Goal: Information Seeking & Learning: Learn about a topic

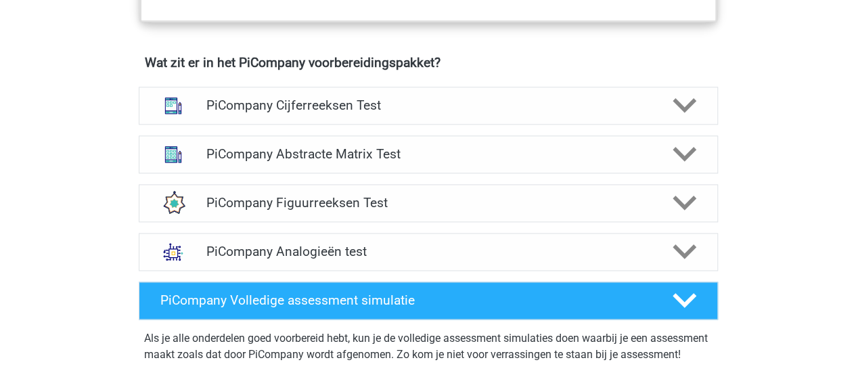
scroll to position [847, 0]
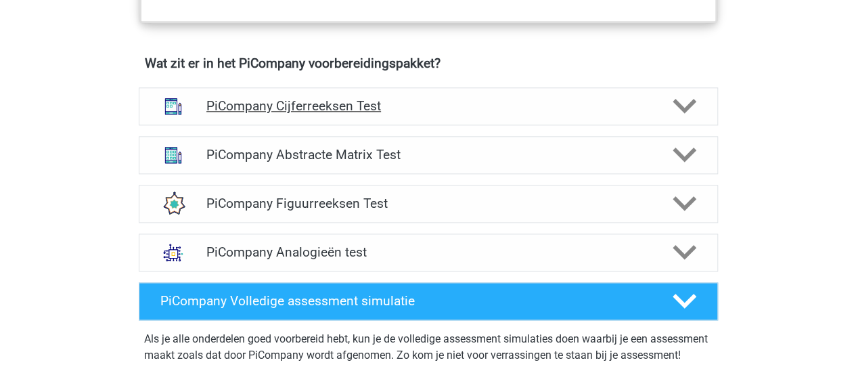
click at [263, 114] on h4 "PiCompany Cijferreeksen Test" at bounding box center [427, 106] width 443 height 16
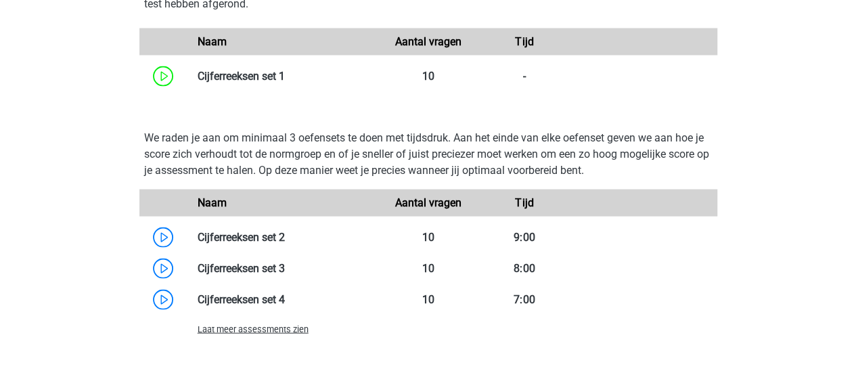
scroll to position [1292, 0]
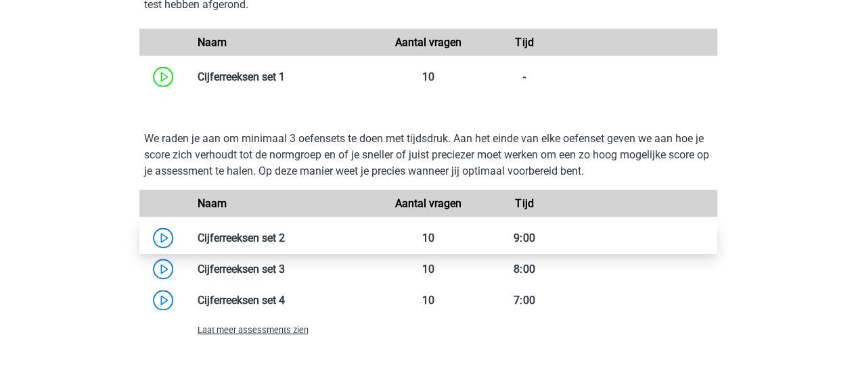
click at [285, 244] on link at bounding box center [285, 237] width 0 height 13
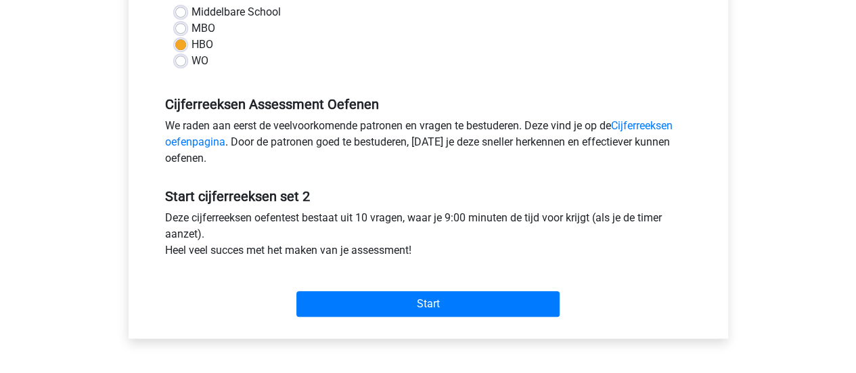
scroll to position [336, 0]
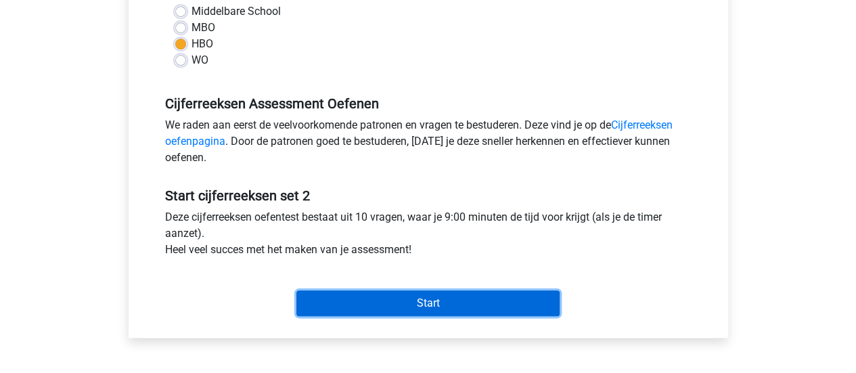
click at [444, 301] on input "Start" at bounding box center [427, 303] width 263 height 26
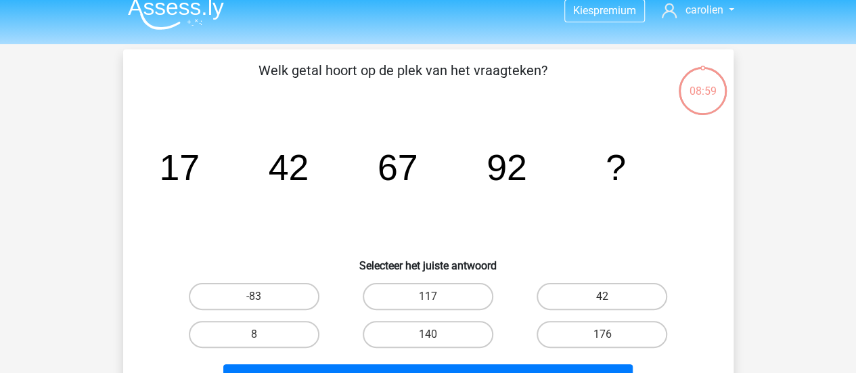
scroll to position [12, 0]
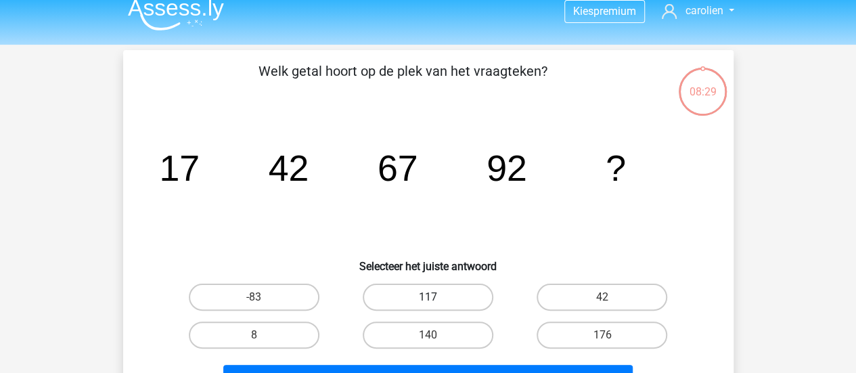
click at [432, 294] on label "117" at bounding box center [428, 296] width 131 height 27
click at [432, 297] on input "117" at bounding box center [432, 301] width 9 height 9
radio input "true"
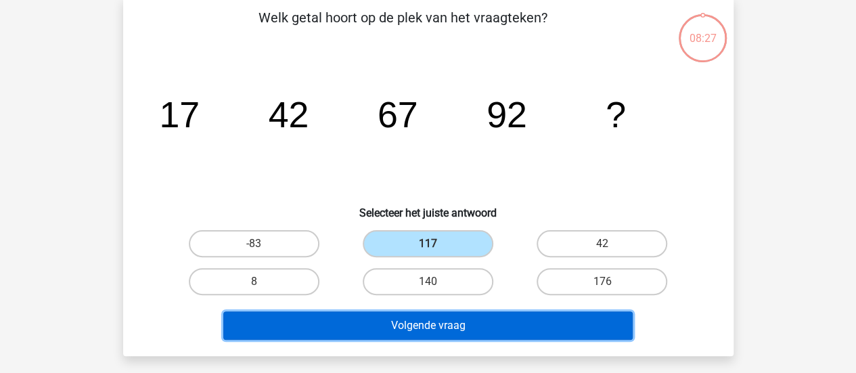
click at [431, 321] on button "Volgende vraag" at bounding box center [427, 325] width 409 height 28
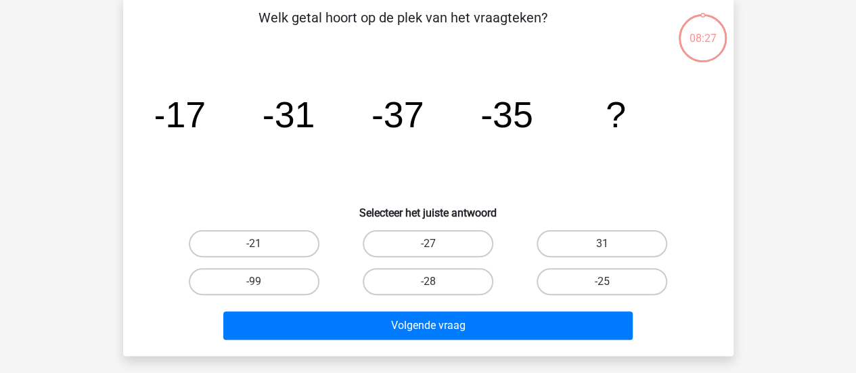
scroll to position [62, 0]
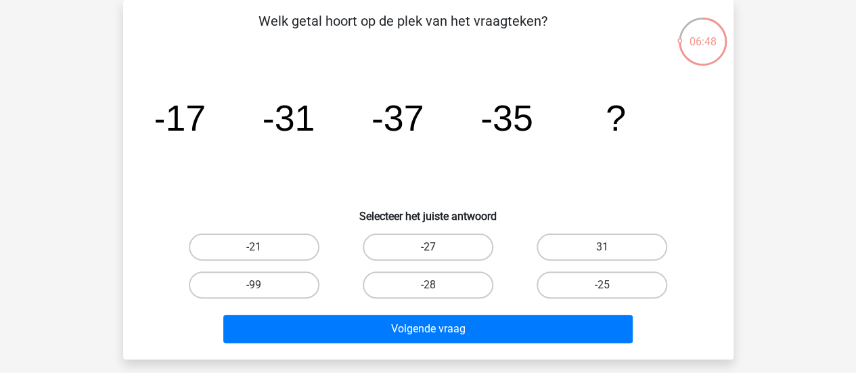
click at [421, 244] on label "-27" at bounding box center [428, 246] width 131 height 27
click at [428, 247] on input "-27" at bounding box center [432, 251] width 9 height 9
radio input "true"
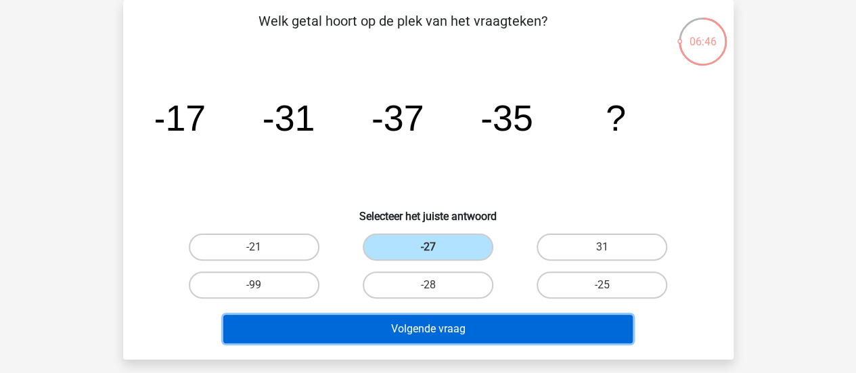
click at [439, 329] on button "Volgende vraag" at bounding box center [427, 329] width 409 height 28
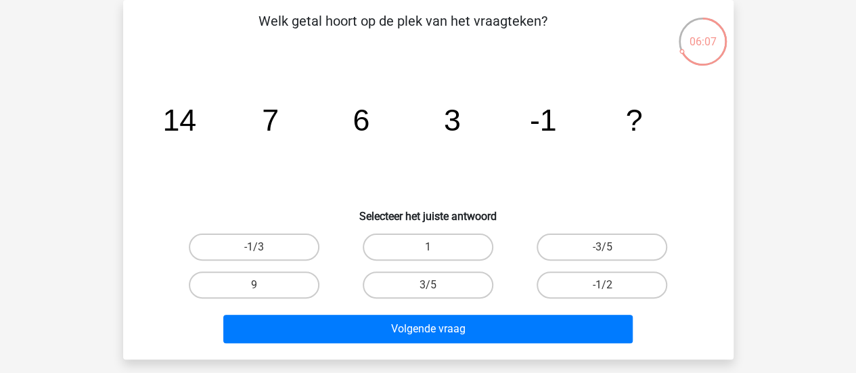
click at [605, 287] on input "-1/2" at bounding box center [606, 289] width 9 height 9
radio input "true"
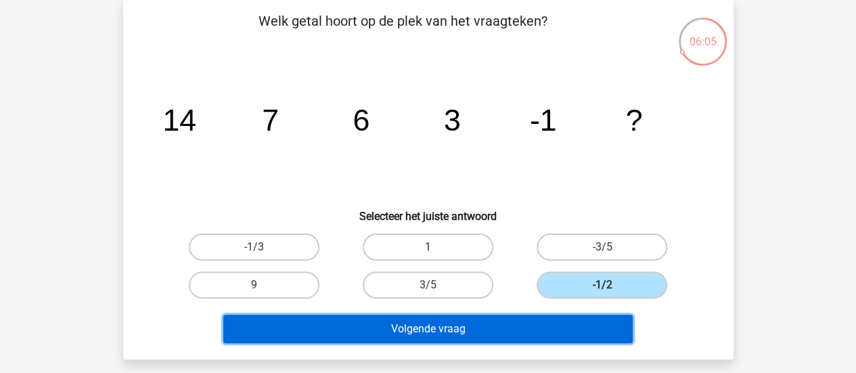
click at [416, 331] on button "Volgende vraag" at bounding box center [427, 329] width 409 height 28
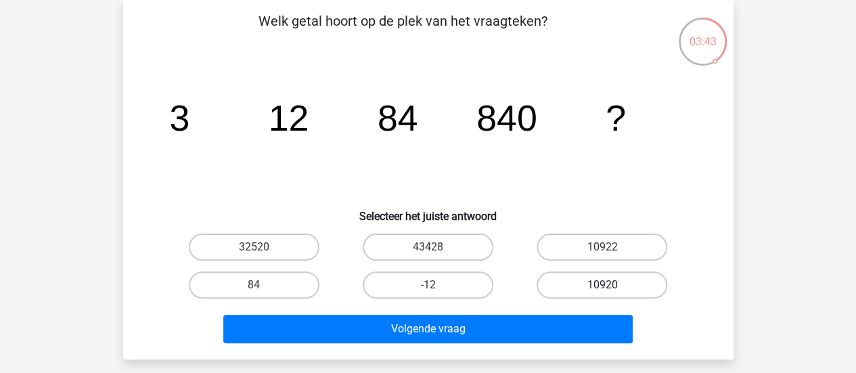
click at [579, 287] on label "10920" at bounding box center [601, 284] width 131 height 27
click at [602, 287] on input "10920" at bounding box center [606, 289] width 9 height 9
radio input "true"
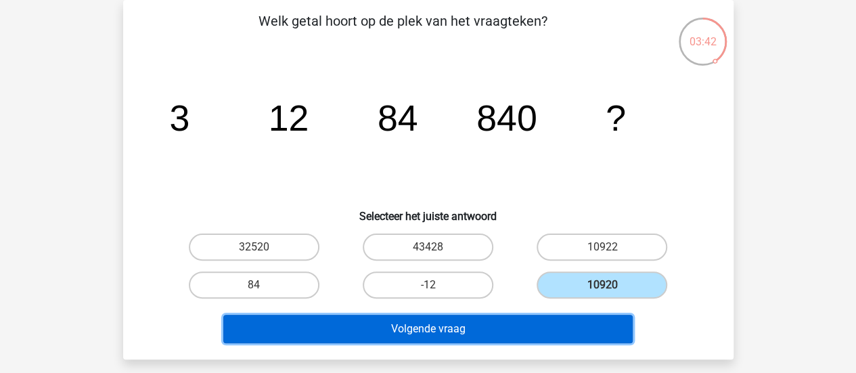
click at [445, 333] on button "Volgende vraag" at bounding box center [427, 329] width 409 height 28
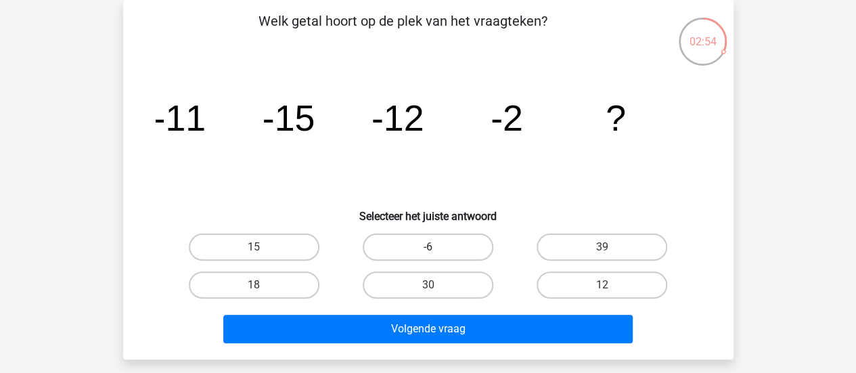
click at [464, 243] on label "-6" at bounding box center [428, 246] width 131 height 27
click at [436, 247] on input "-6" at bounding box center [432, 251] width 9 height 9
radio input "true"
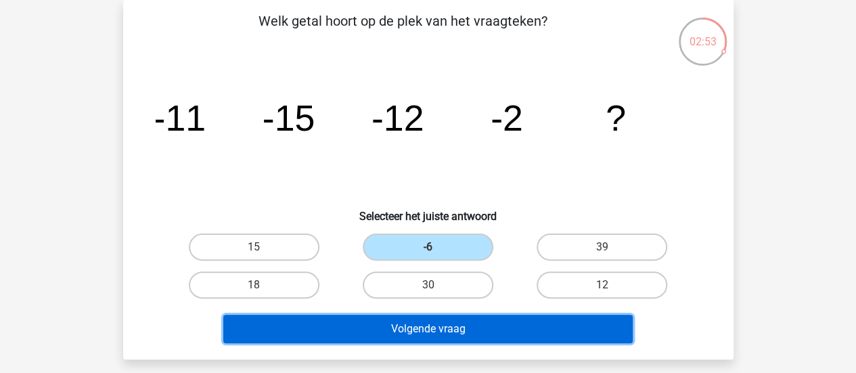
click at [390, 324] on button "Volgende vraag" at bounding box center [427, 329] width 409 height 28
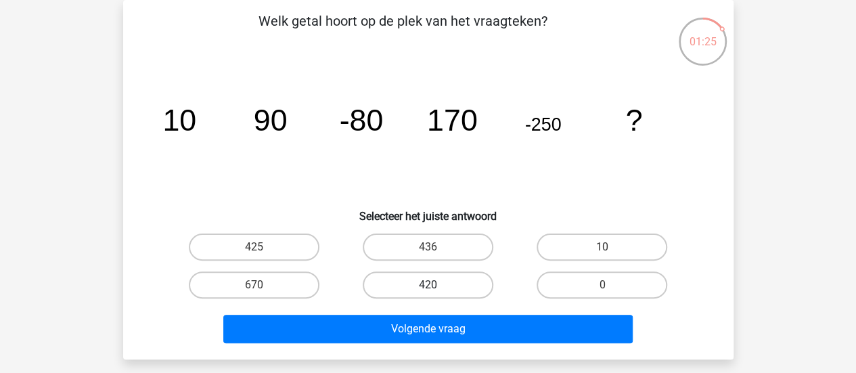
click at [424, 283] on label "420" at bounding box center [428, 284] width 131 height 27
click at [428, 285] on input "420" at bounding box center [432, 289] width 9 height 9
radio input "true"
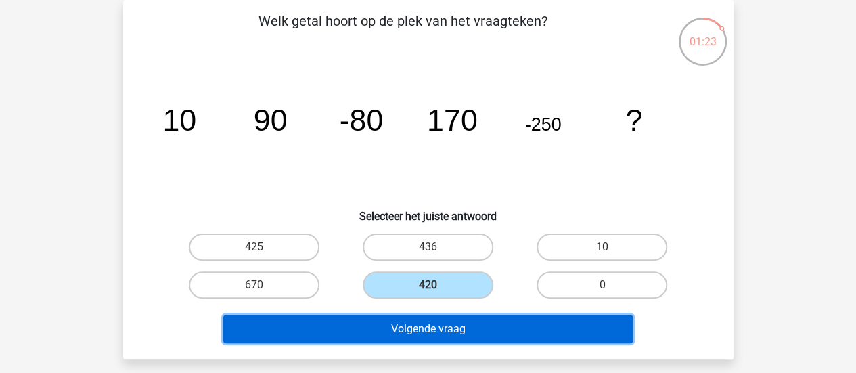
click at [417, 327] on button "Volgende vraag" at bounding box center [427, 329] width 409 height 28
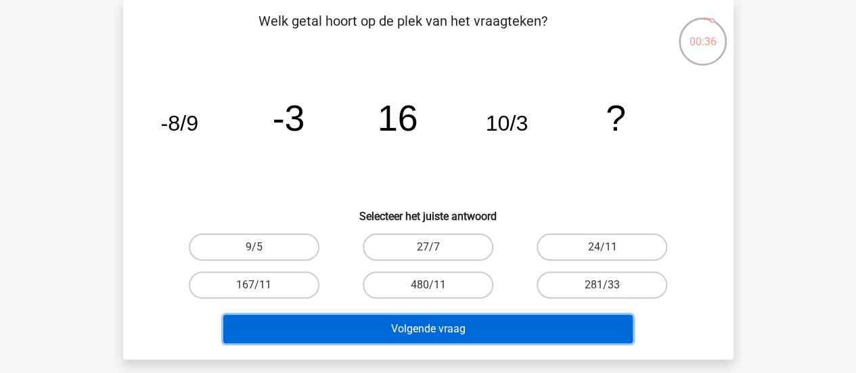
click at [453, 328] on button "Volgende vraag" at bounding box center [427, 329] width 409 height 28
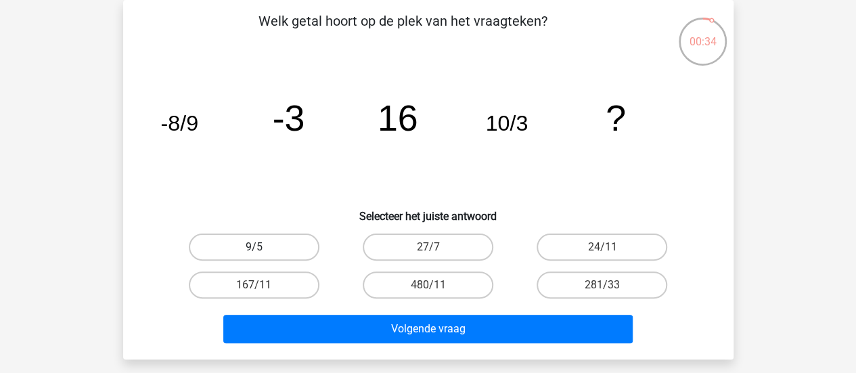
click at [248, 246] on label "9/5" at bounding box center [254, 246] width 131 height 27
click at [254, 247] on input "9/5" at bounding box center [258, 251] width 9 height 9
radio input "true"
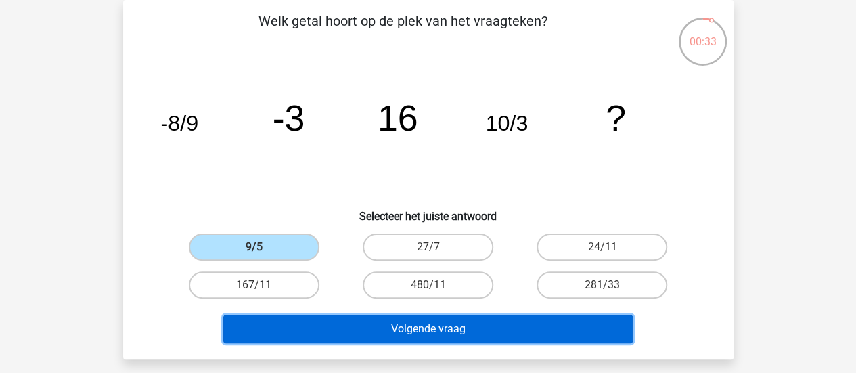
click at [394, 325] on button "Volgende vraag" at bounding box center [427, 329] width 409 height 28
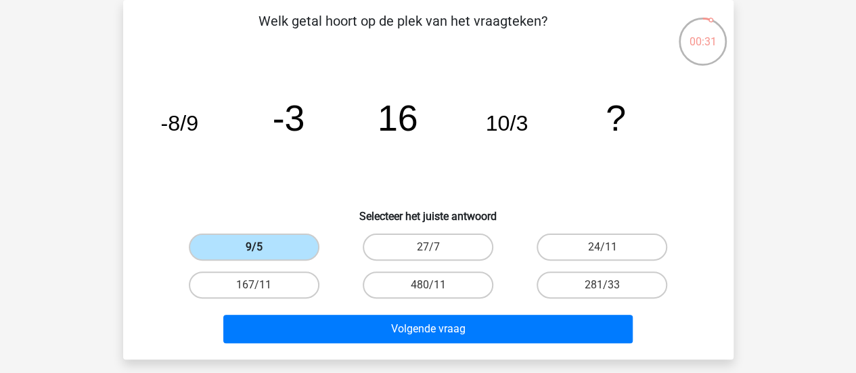
click at [256, 244] on label "9/5" at bounding box center [254, 246] width 131 height 27
click at [256, 247] on input "9/5" at bounding box center [258, 251] width 9 height 9
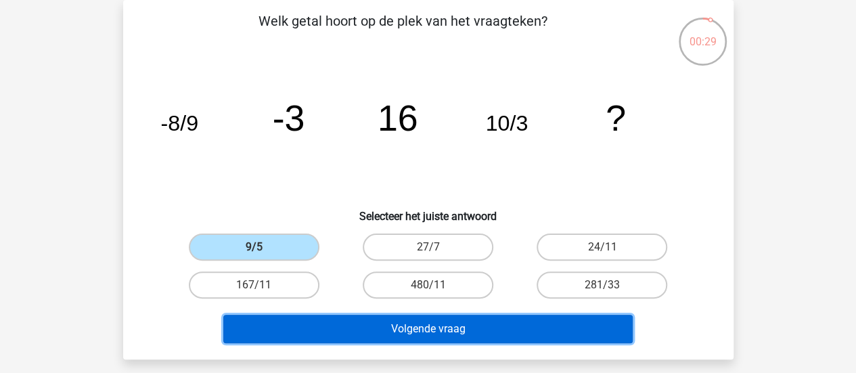
click at [372, 336] on button "Volgende vraag" at bounding box center [427, 329] width 409 height 28
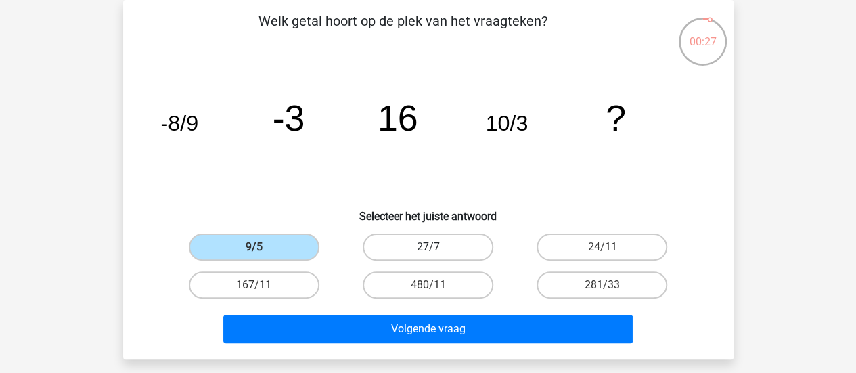
click at [456, 250] on label "27/7" at bounding box center [428, 246] width 131 height 27
click at [436, 250] on input "27/7" at bounding box center [432, 251] width 9 height 9
radio input "true"
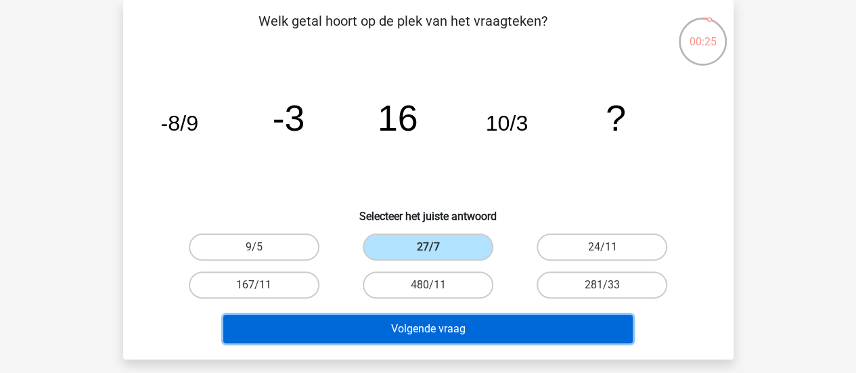
click at [431, 328] on button "Volgende vraag" at bounding box center [427, 329] width 409 height 28
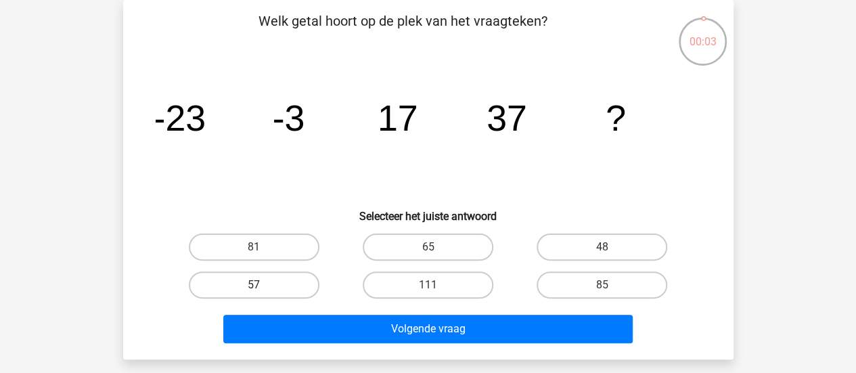
click at [267, 281] on label "57" at bounding box center [254, 284] width 131 height 27
click at [262, 285] on input "57" at bounding box center [258, 289] width 9 height 9
radio input "true"
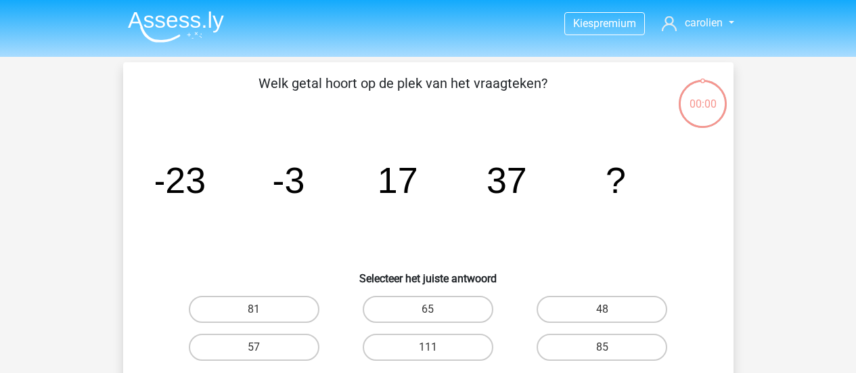
scroll to position [62, 0]
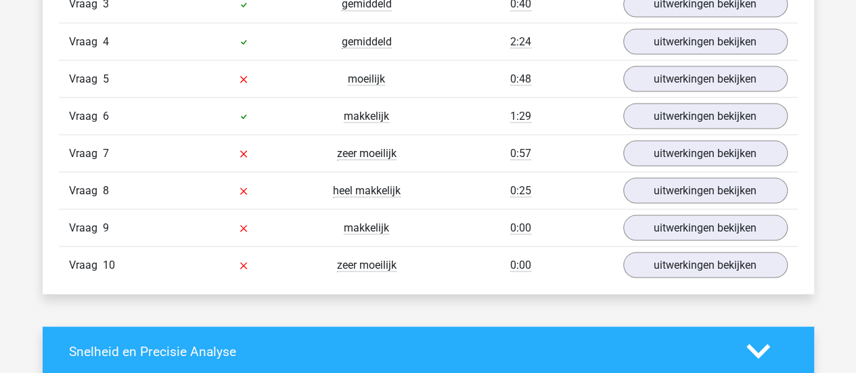
scroll to position [1255, 0]
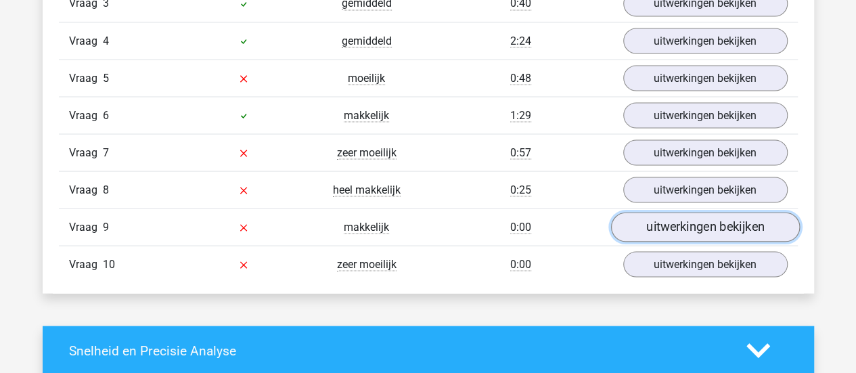
click at [672, 225] on link "uitwerkingen bekijken" at bounding box center [704, 227] width 189 height 30
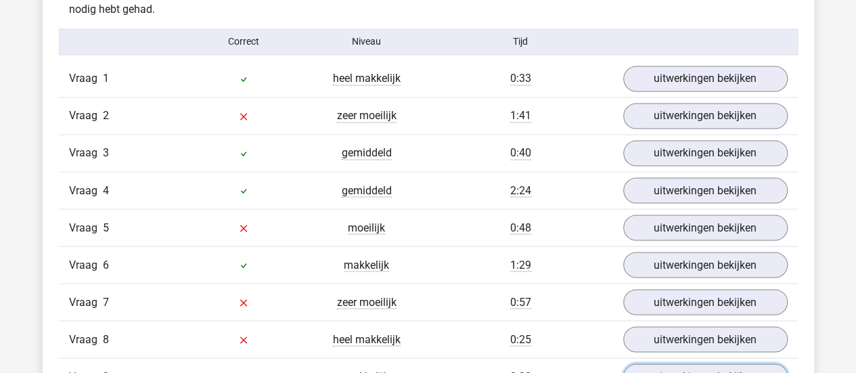
scroll to position [1009, 0]
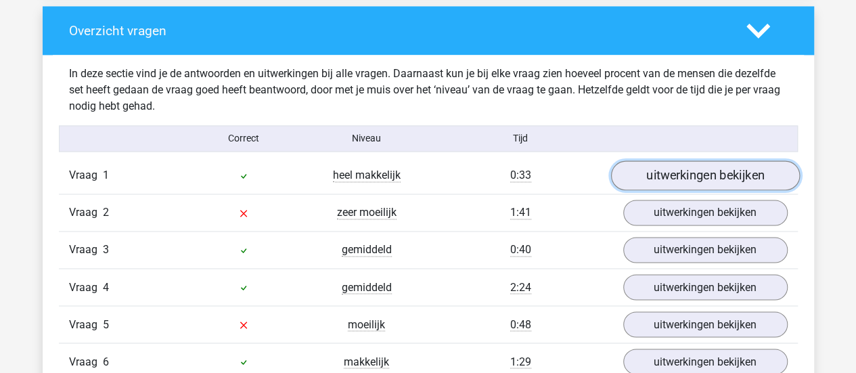
click at [724, 171] on link "uitwerkingen bekijken" at bounding box center [704, 175] width 189 height 30
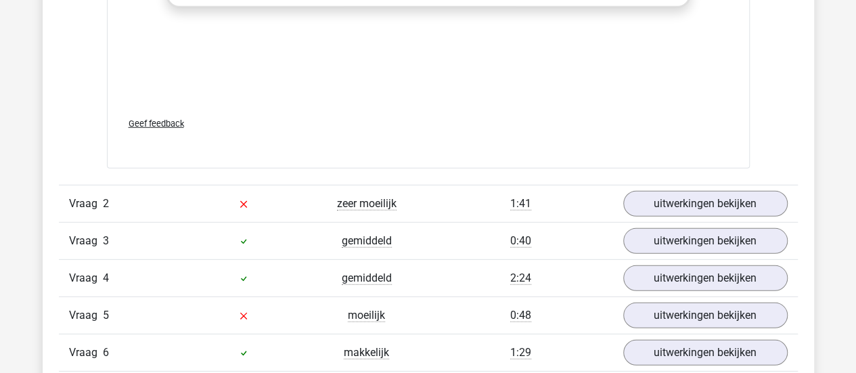
scroll to position [1853, 0]
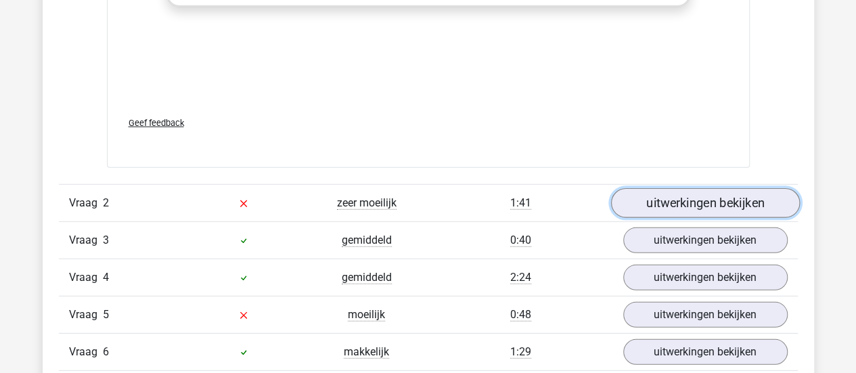
click at [720, 202] on link "uitwerkingen bekijken" at bounding box center [704, 203] width 189 height 30
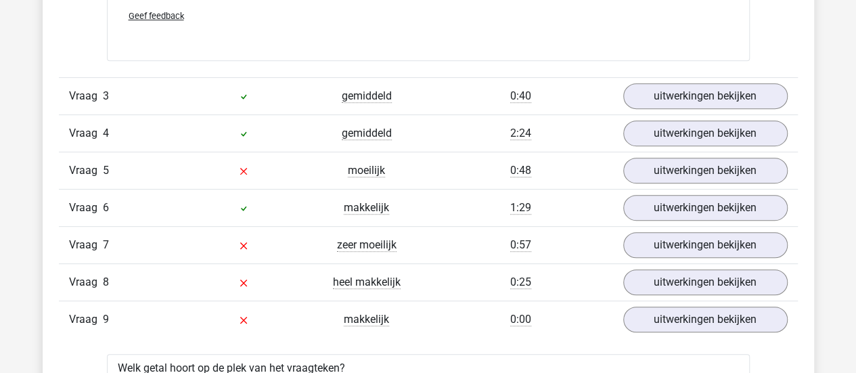
scroll to position [2833, 0]
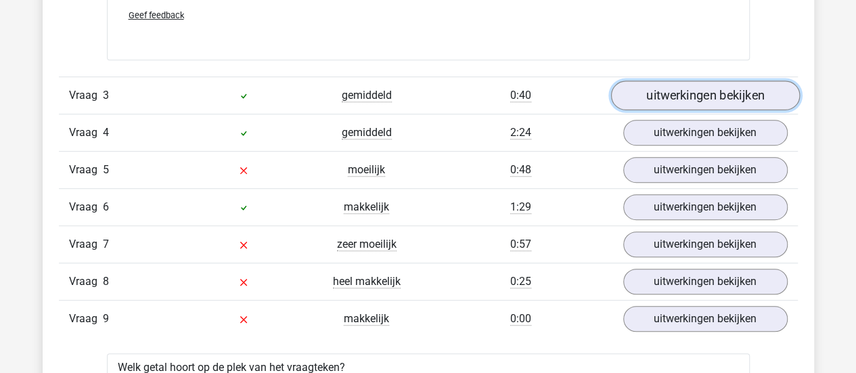
click at [701, 93] on link "uitwerkingen bekijken" at bounding box center [704, 95] width 189 height 30
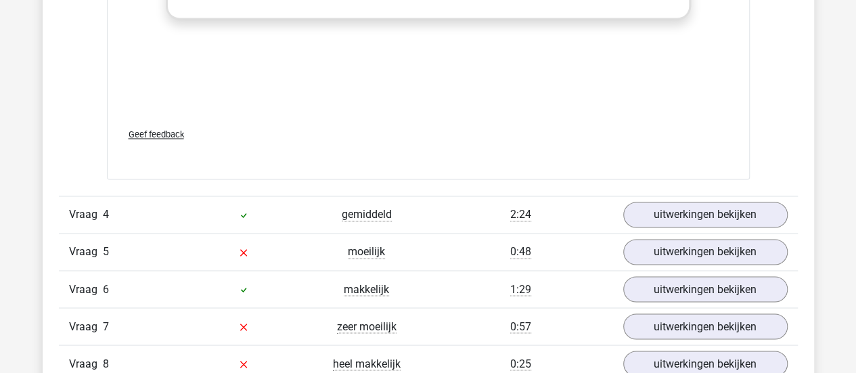
scroll to position [3586, 0]
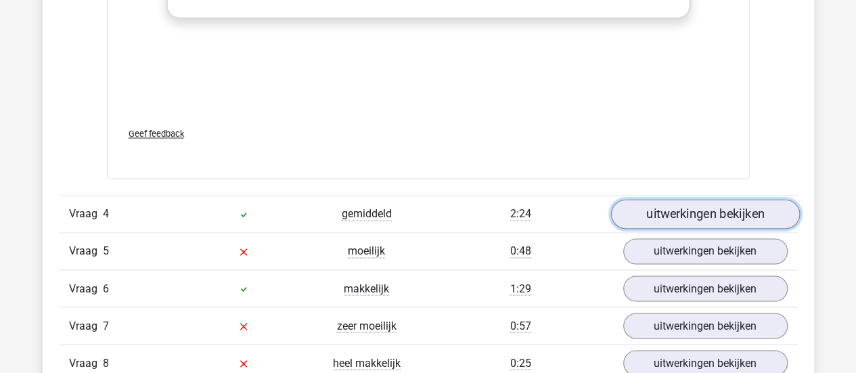
click at [674, 214] on link "uitwerkingen bekijken" at bounding box center [704, 215] width 189 height 30
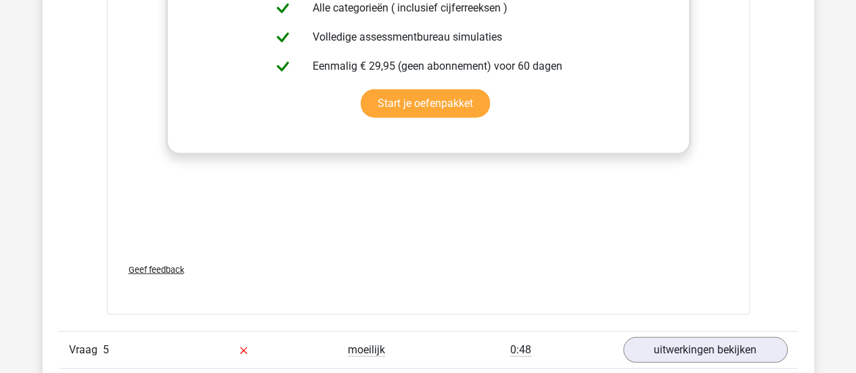
scroll to position [4434, 0]
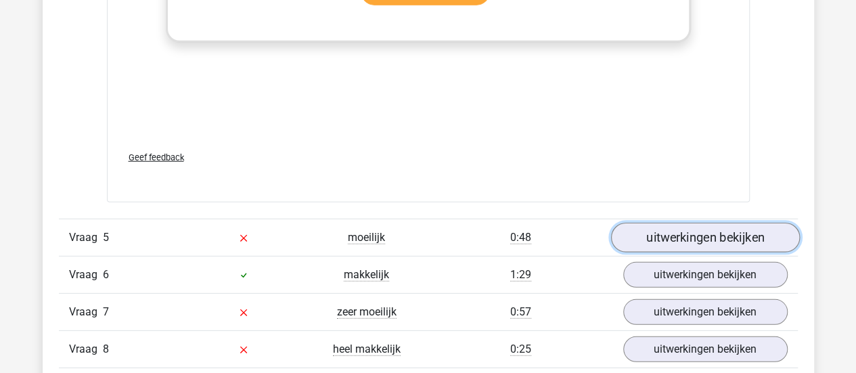
click at [676, 229] on link "uitwerkingen bekijken" at bounding box center [704, 238] width 189 height 30
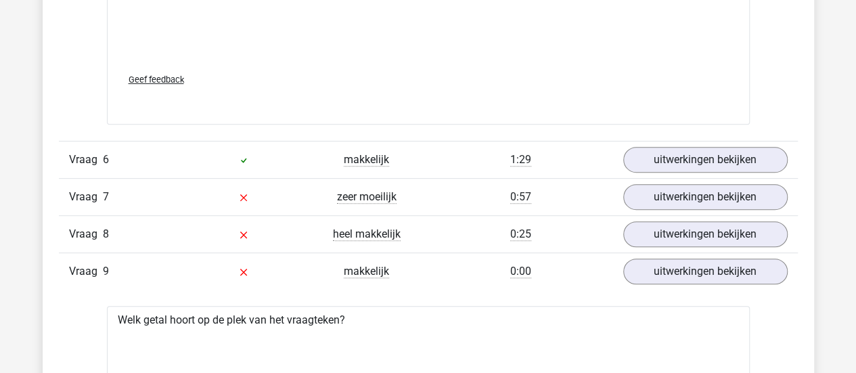
scroll to position [5383, 0]
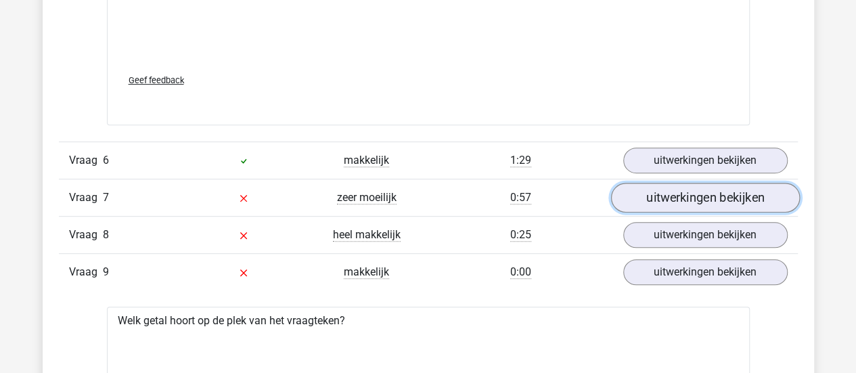
click at [700, 192] on link "uitwerkingen bekijken" at bounding box center [704, 198] width 189 height 30
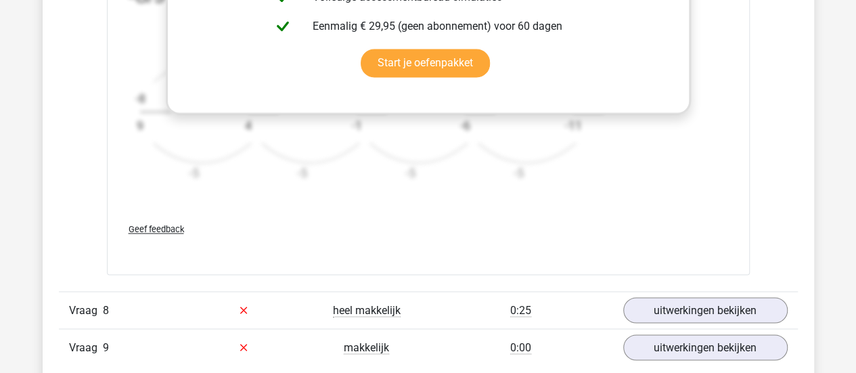
scroll to position [6228, 0]
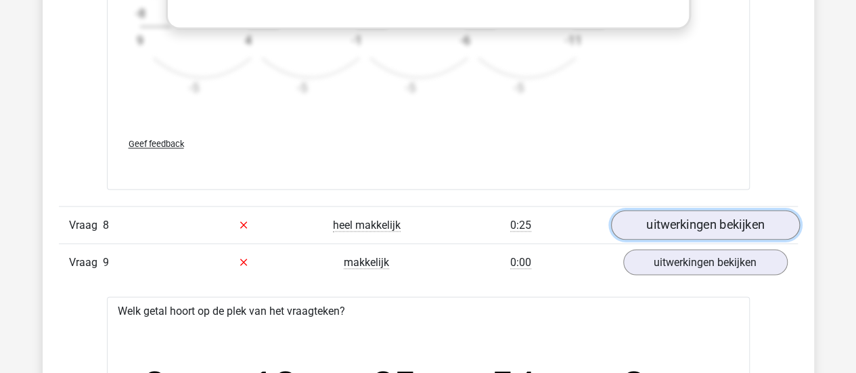
click at [703, 212] on link "uitwerkingen bekijken" at bounding box center [704, 225] width 189 height 30
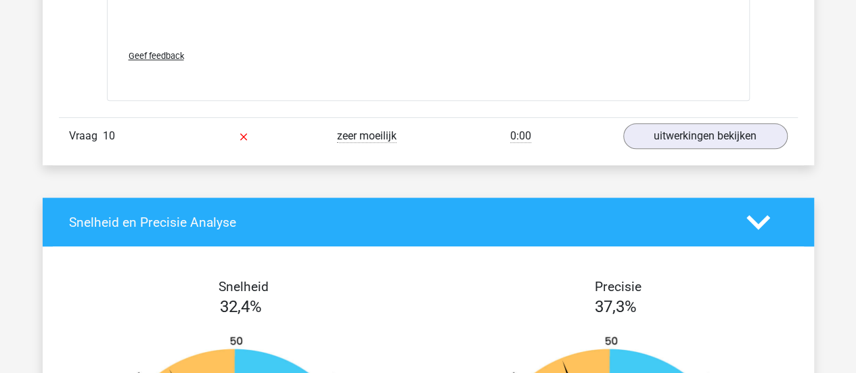
scroll to position [8059, 0]
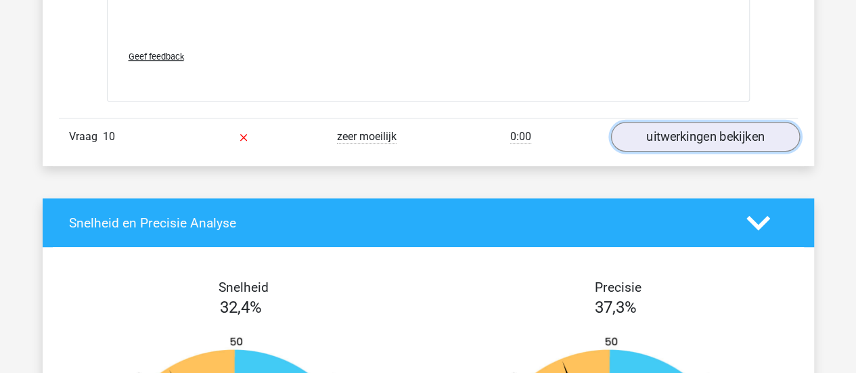
click at [722, 122] on link "uitwerkingen bekijken" at bounding box center [704, 137] width 189 height 30
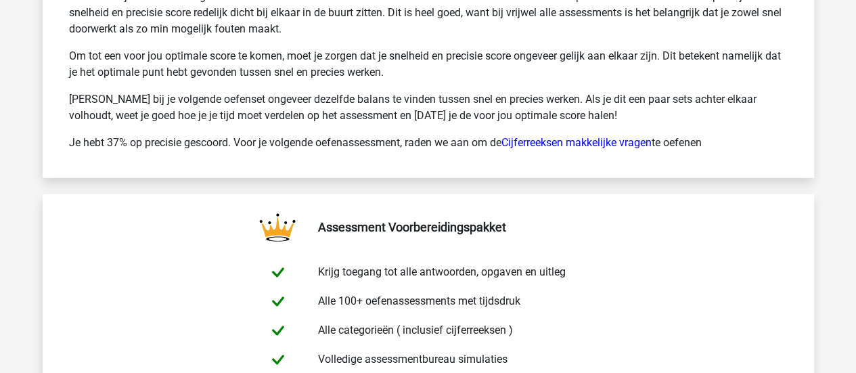
scroll to position [9642, 0]
click at [620, 135] on link "Cijferreeksen makkelijke vragen" at bounding box center [576, 141] width 150 height 13
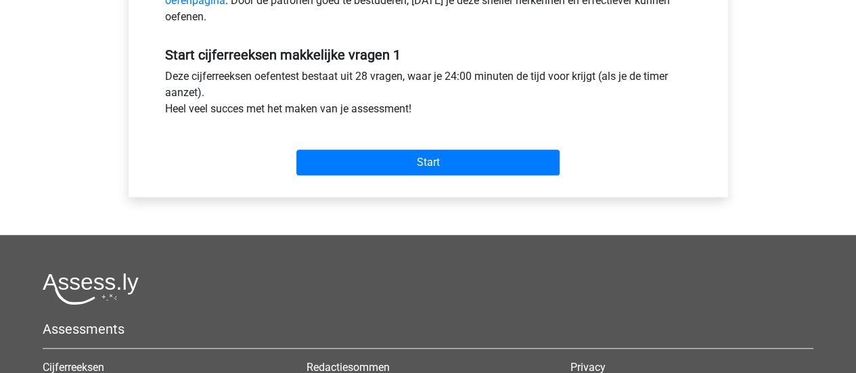
scroll to position [476, 0]
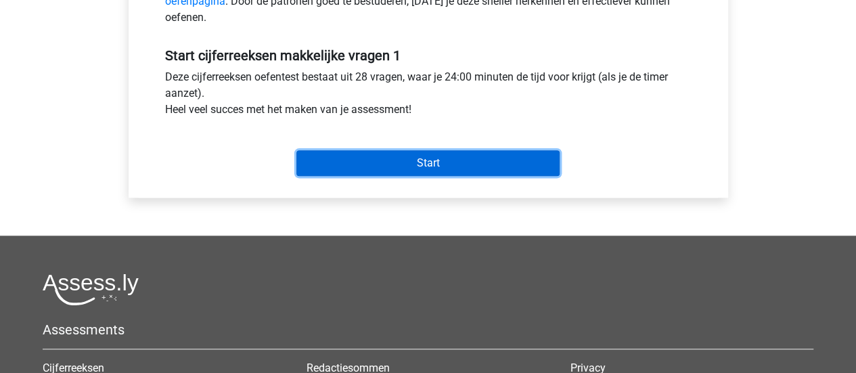
click at [417, 158] on input "Start" at bounding box center [427, 163] width 263 height 26
